Goal: Complete application form

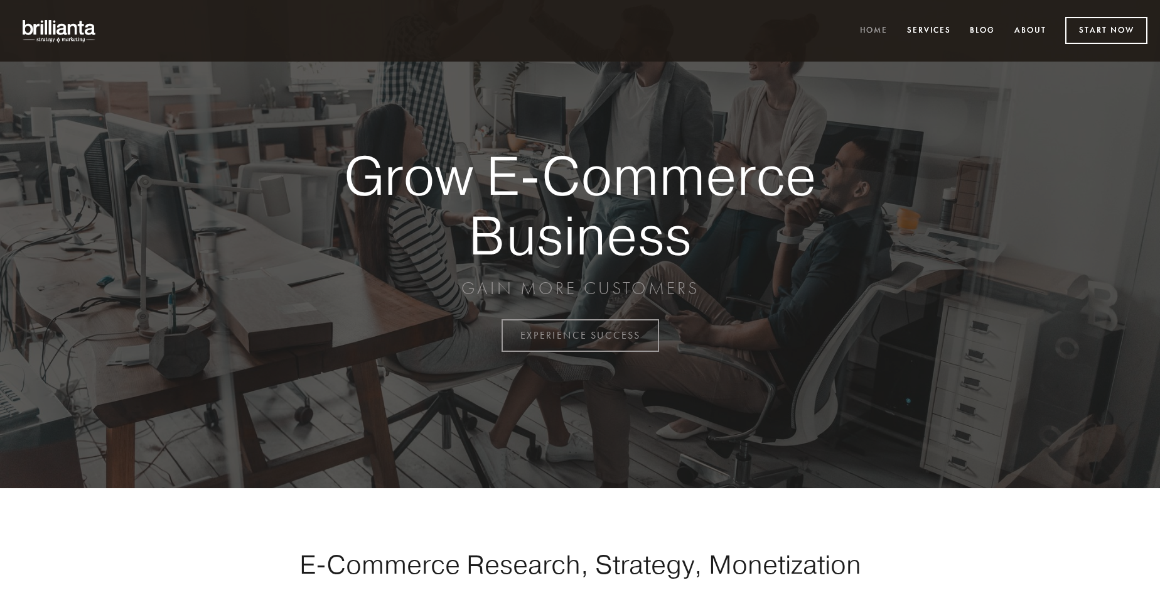
scroll to position [3291, 0]
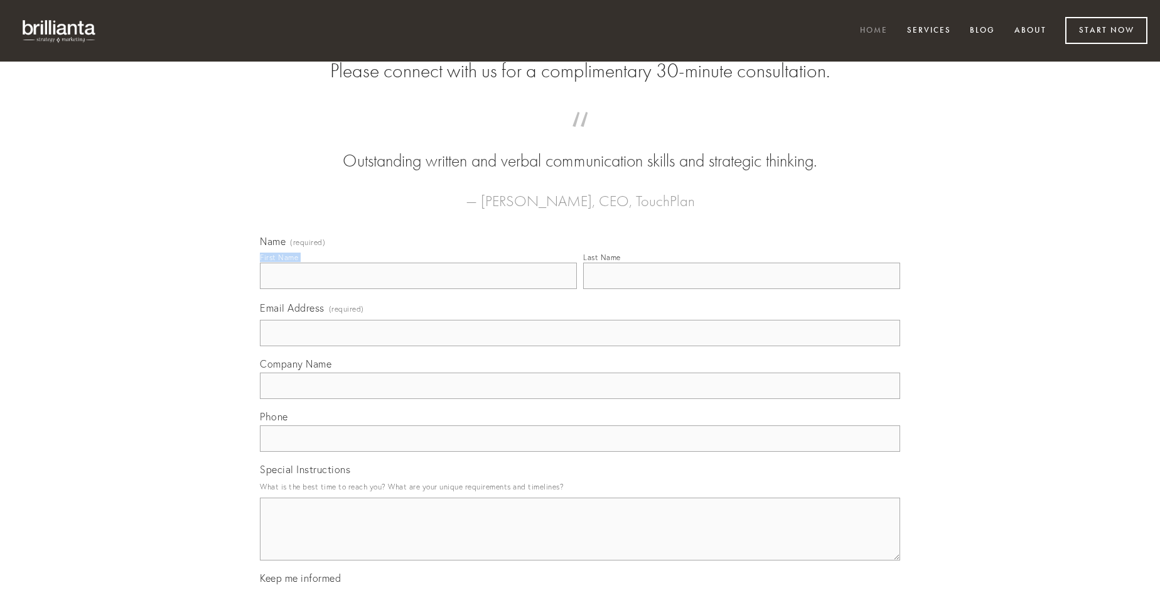
type input "[PERSON_NAME]"
click at [742, 289] on input "Last Name" at bounding box center [741, 275] width 317 height 26
type input "[PERSON_NAME]"
click at [580, 346] on input "Email Address (required)" at bounding box center [580, 333] width 640 height 26
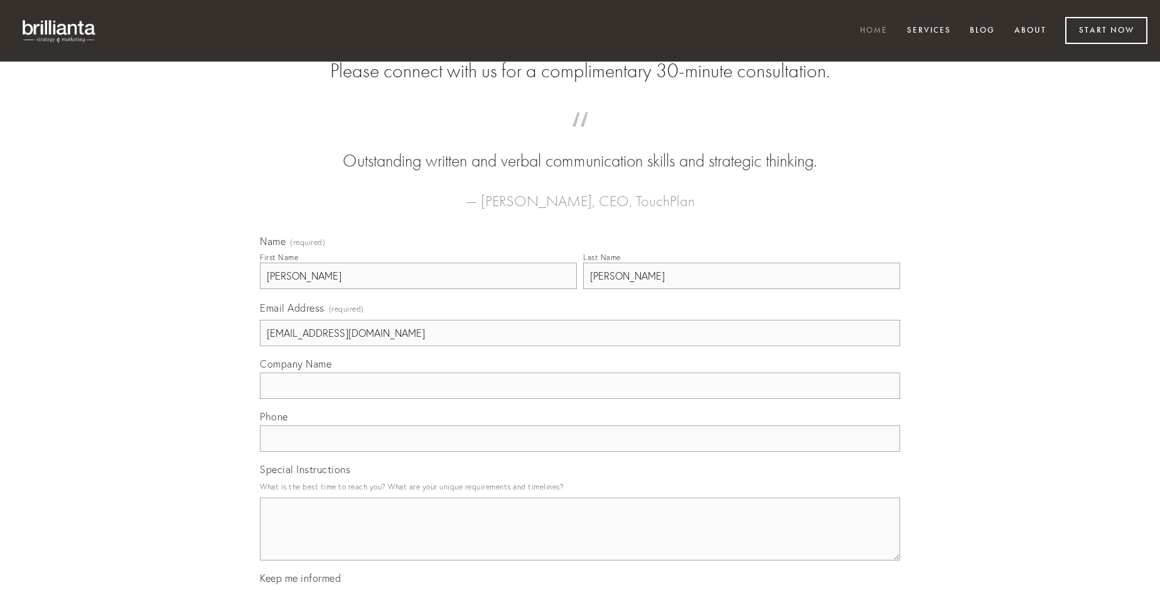
type input "[EMAIL_ADDRESS][DOMAIN_NAME]"
click at [580, 399] on input "Company Name" at bounding box center [580, 385] width 640 height 26
type input "adamo"
click at [580, 451] on input "text" at bounding box center [580, 438] width 640 height 26
click at [580, 540] on textarea "Special Instructions" at bounding box center [580, 528] width 640 height 63
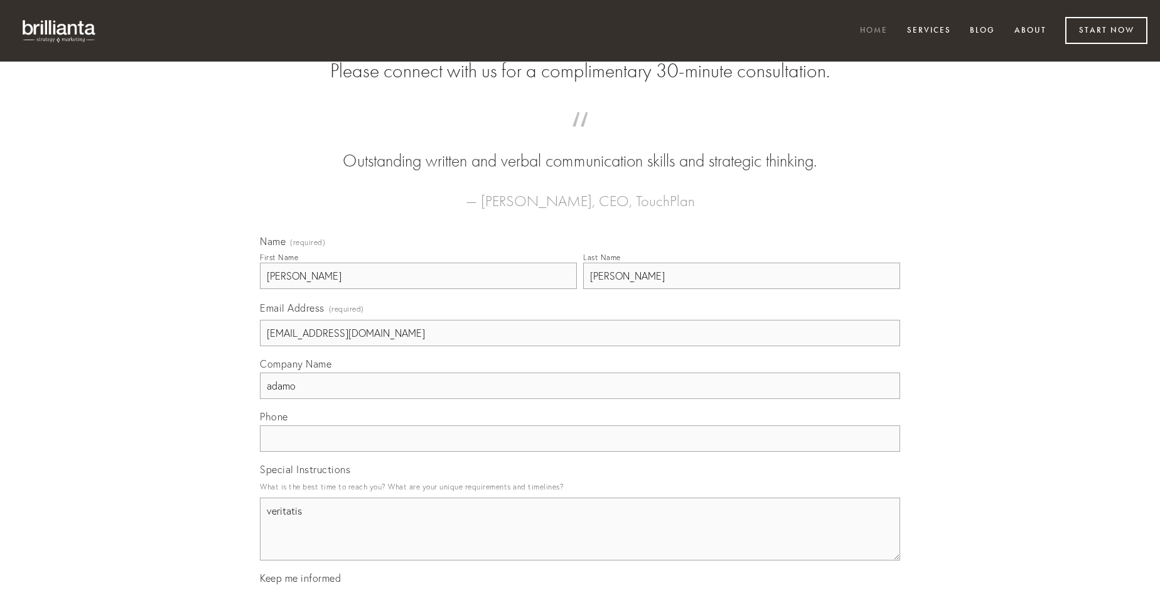
type textarea "veritatis"
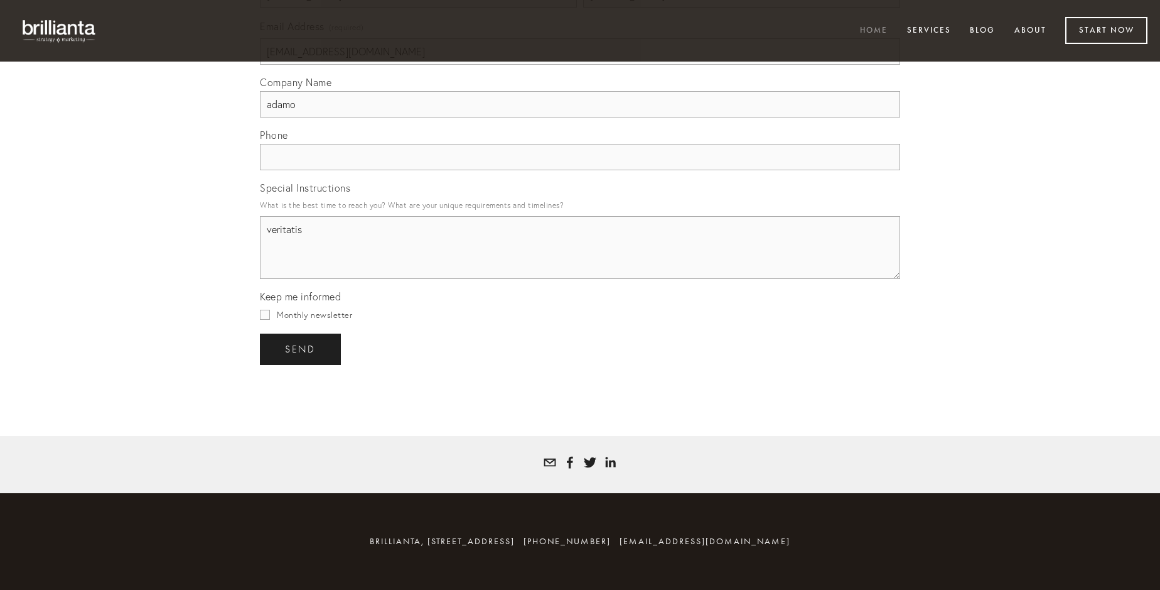
click at [301, 348] on span "send" at bounding box center [300, 348] width 31 height 11
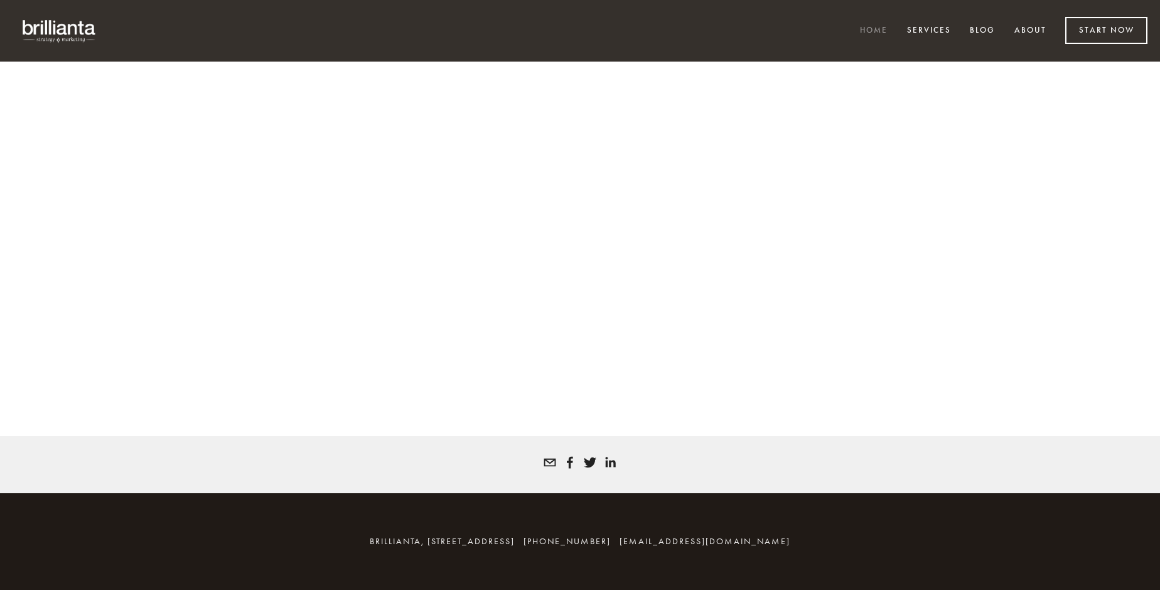
scroll to position [3274, 0]
